Goal: Task Accomplishment & Management: Manage account settings

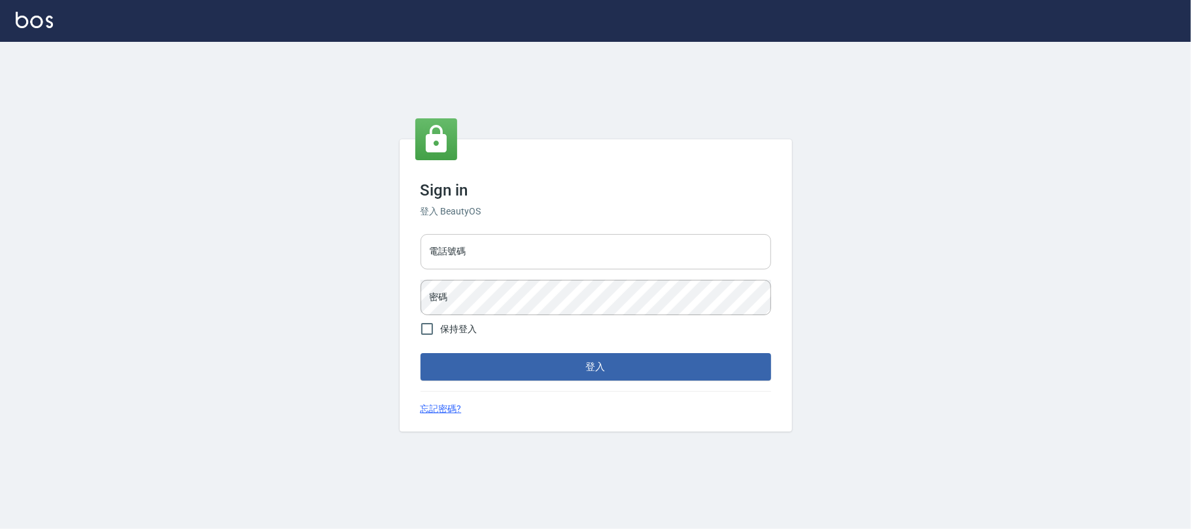
drag, startPoint x: 498, startPoint y: 252, endPoint x: 506, endPoint y: 250, distance: 8.3
click at [505, 250] on input "電話號碼" at bounding box center [596, 251] width 351 height 35
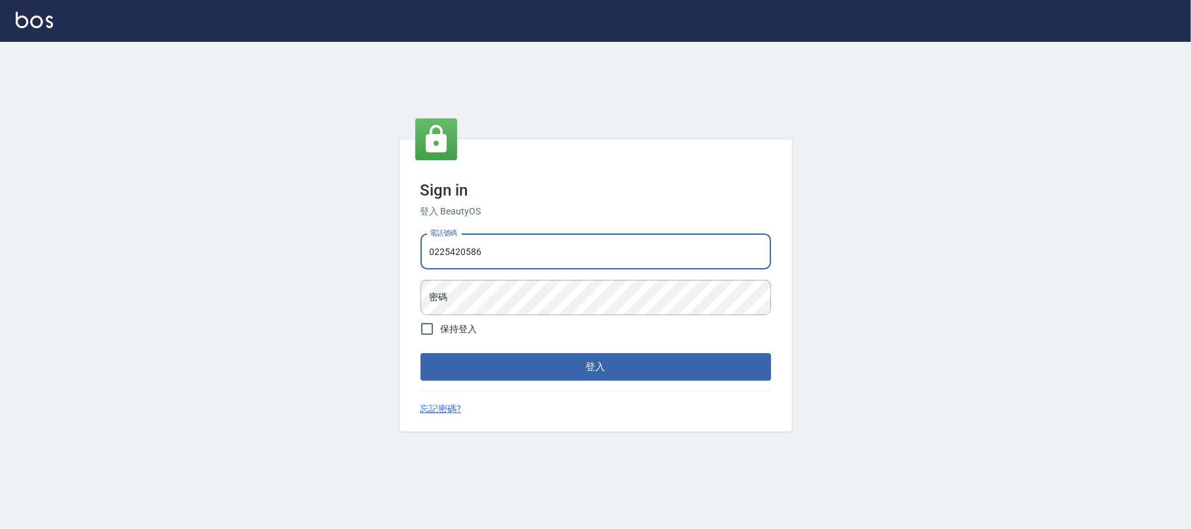
type input "0225420586"
click at [421, 353] on button "登入" at bounding box center [596, 366] width 351 height 27
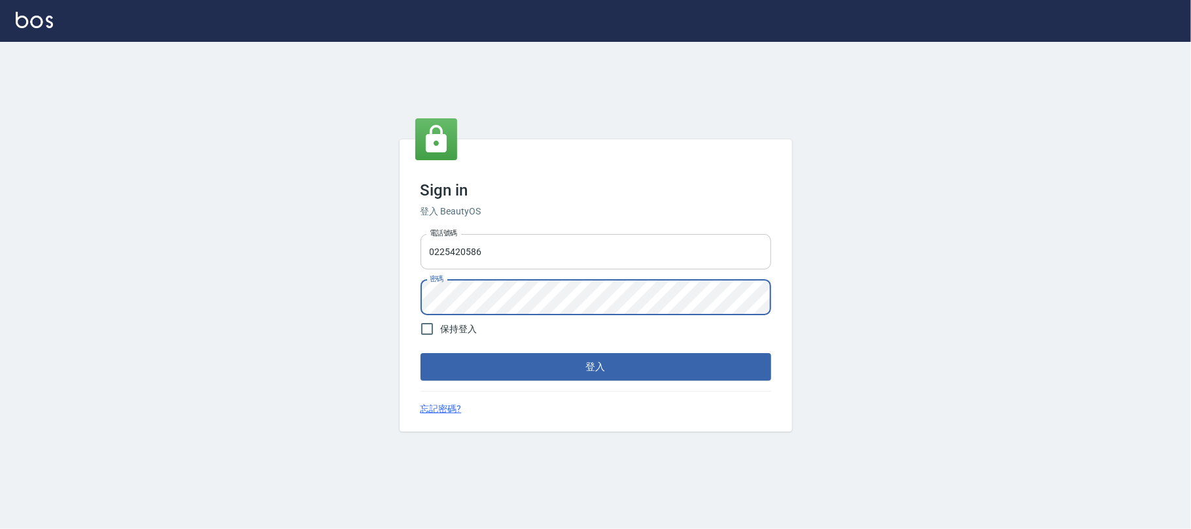
click at [421, 353] on button "登入" at bounding box center [596, 366] width 351 height 27
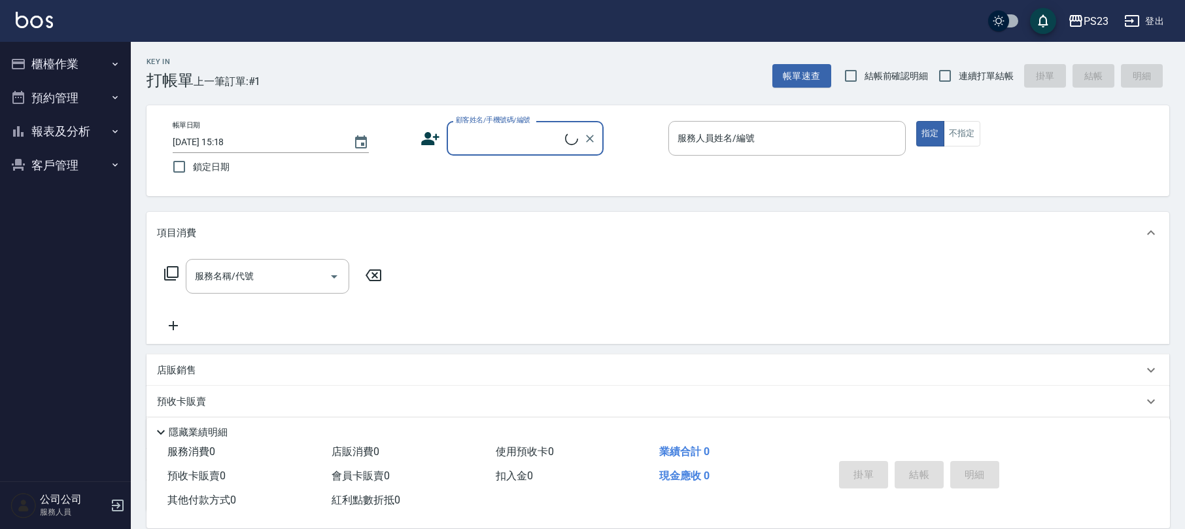
click at [50, 169] on button "客戶管理" at bounding box center [65, 165] width 120 height 34
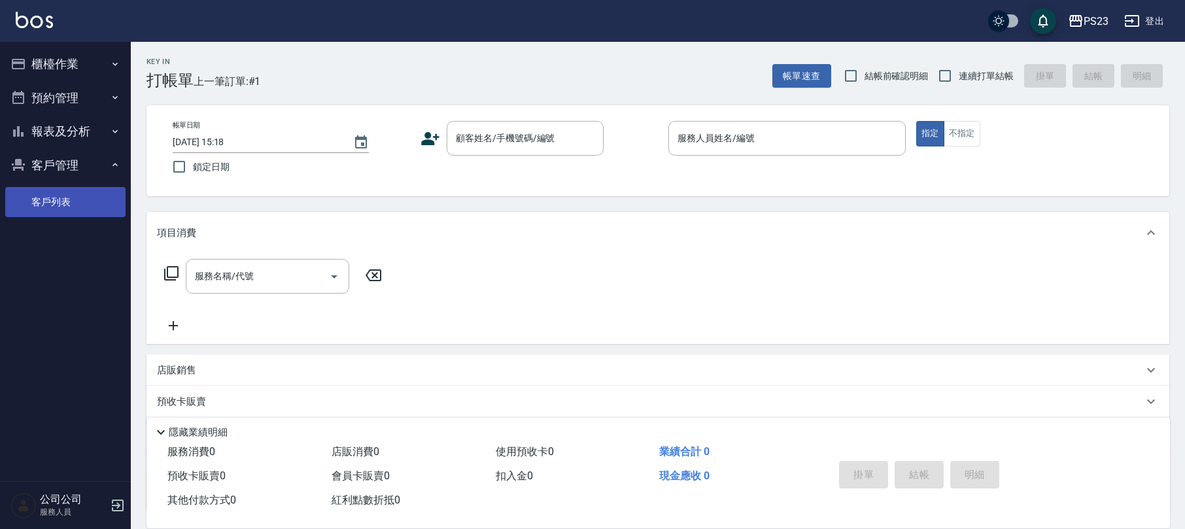
click at [45, 198] on link "客戶列表" at bounding box center [65, 202] width 120 height 30
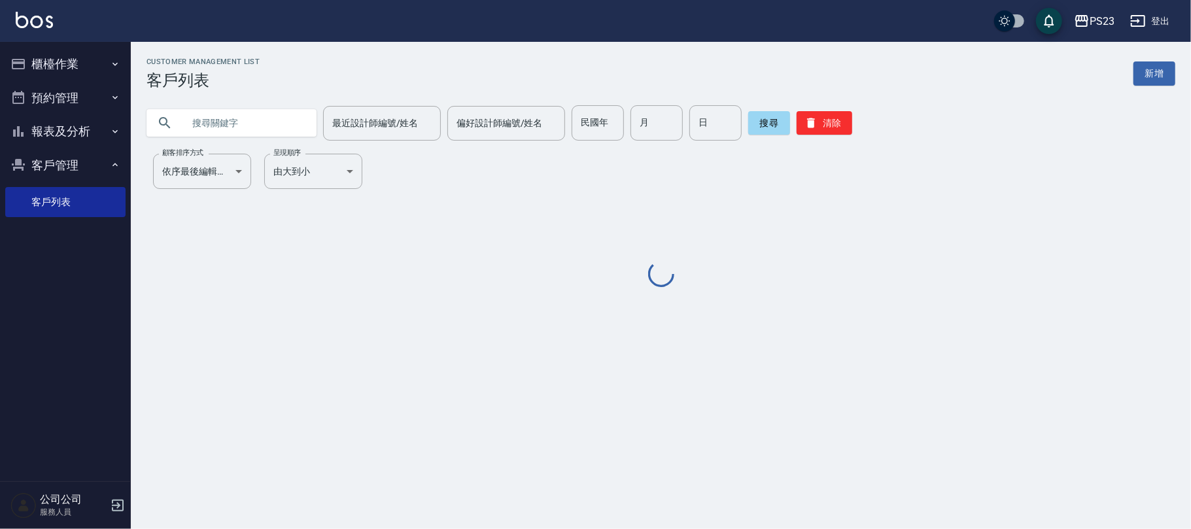
click at [276, 106] on input "text" at bounding box center [244, 122] width 123 height 35
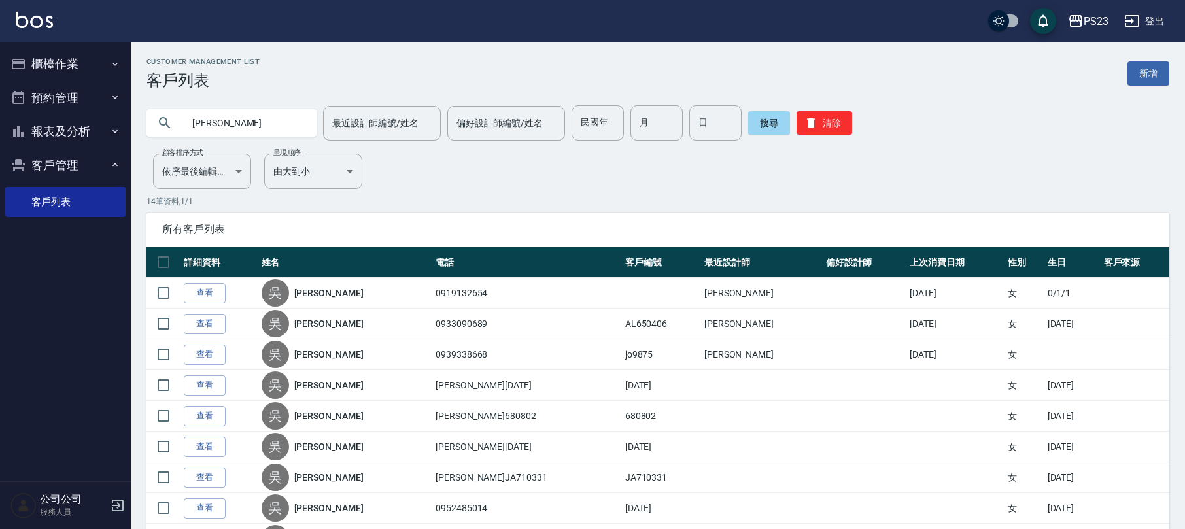
type input "[PERSON_NAME]"
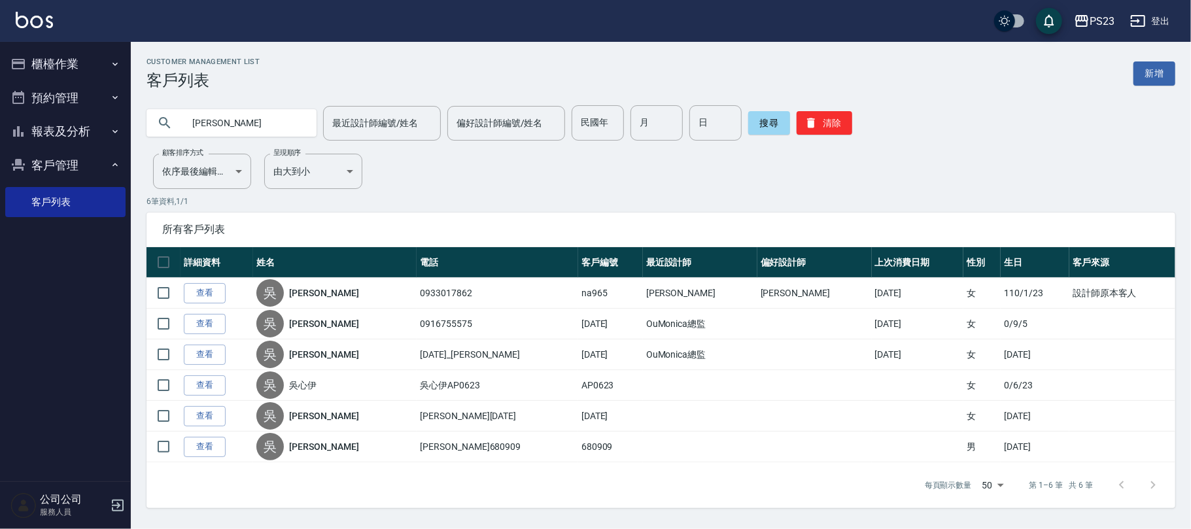
drag, startPoint x: 303, startPoint y: 292, endPoint x: 318, endPoint y: 292, distance: 14.4
click at [306, 292] on link "[PERSON_NAME]" at bounding box center [323, 292] width 69 height 13
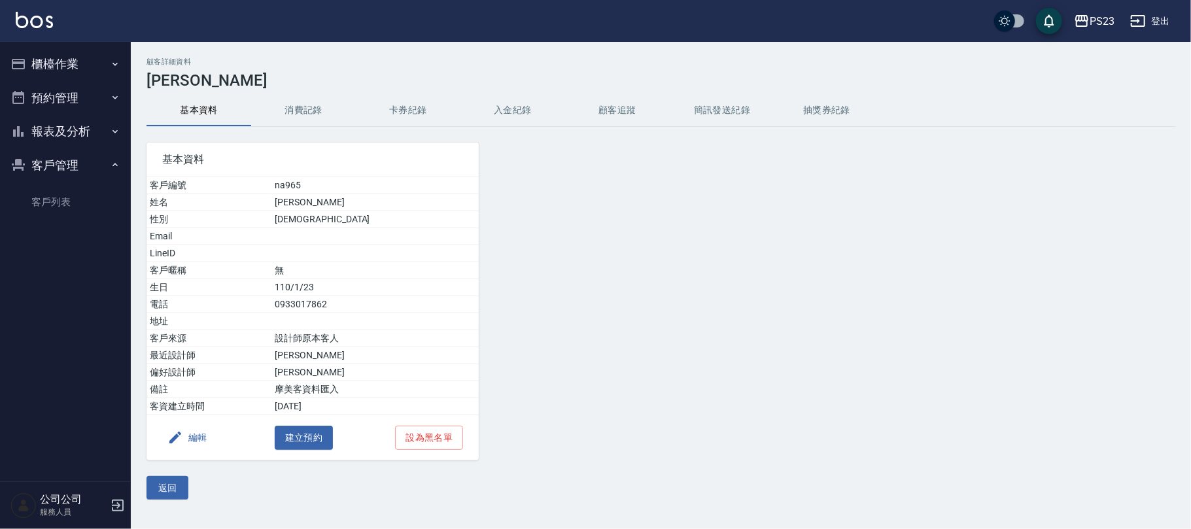
click at [489, 102] on button "入金紀錄" at bounding box center [512, 110] width 105 height 31
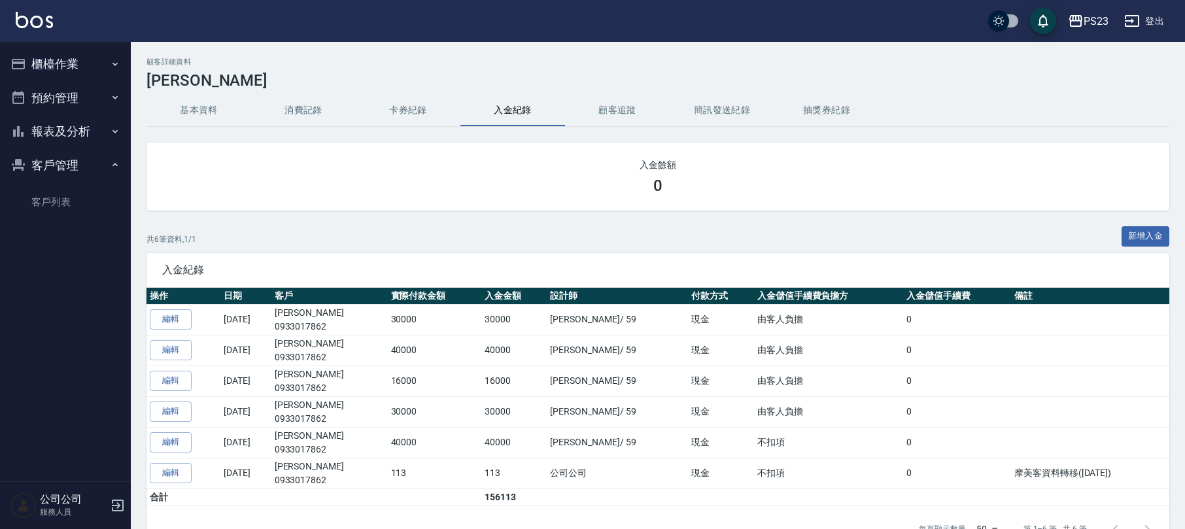
click at [301, 105] on button "消費記錄" at bounding box center [303, 110] width 105 height 31
